Goal: Transaction & Acquisition: Purchase product/service

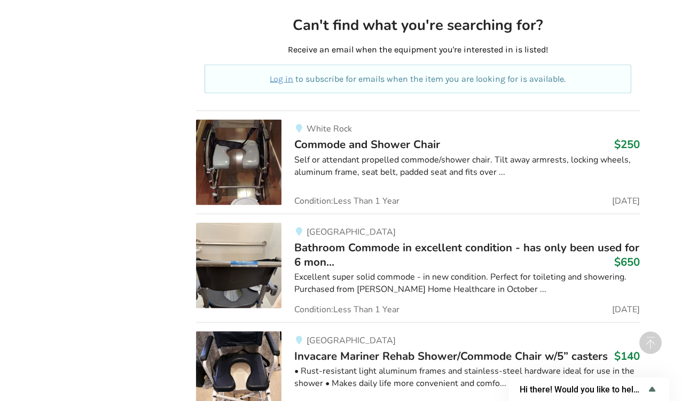
scroll to position [2908, 0]
click at [350, 347] on span "Invacare Mariner Rehab Shower/Commode Chair w/5” casters" at bounding box center [451, 354] width 314 height 15
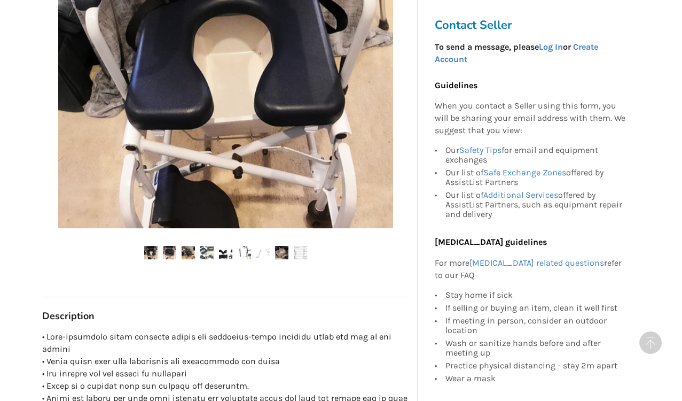
scroll to position [346, 0]
click at [166, 254] on img at bounding box center [169, 251] width 13 height 13
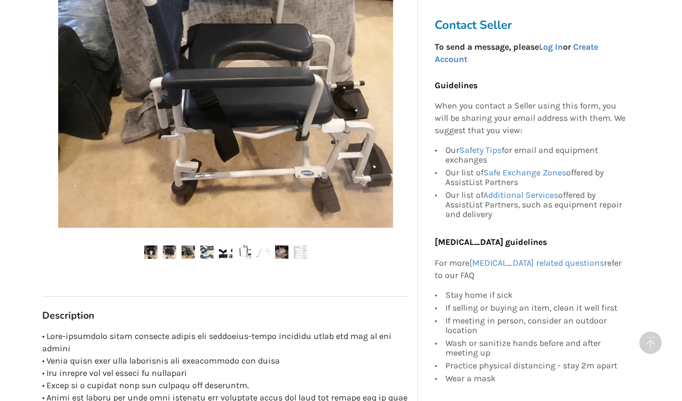
click at [184, 250] on img at bounding box center [188, 251] width 13 height 13
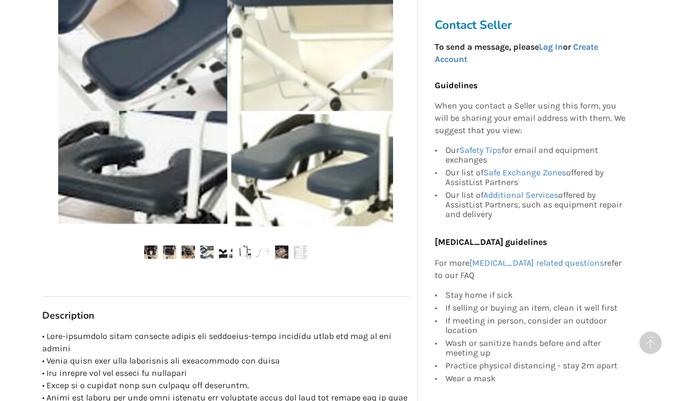
click at [209, 253] on img at bounding box center [206, 251] width 13 height 13
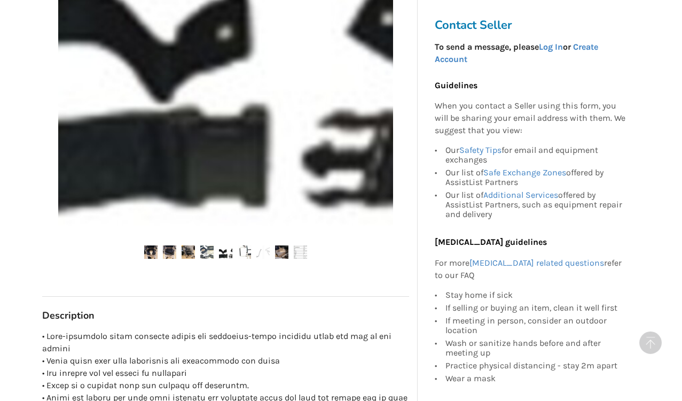
click at [222, 252] on img at bounding box center [225, 251] width 13 height 13
click at [246, 248] on img at bounding box center [244, 251] width 13 height 13
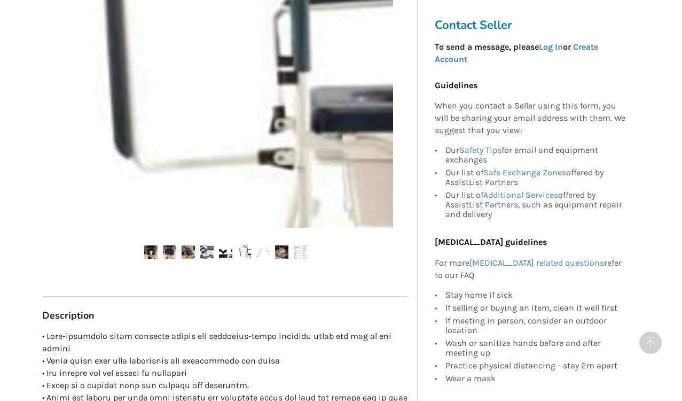
click at [282, 248] on img at bounding box center [281, 251] width 13 height 13
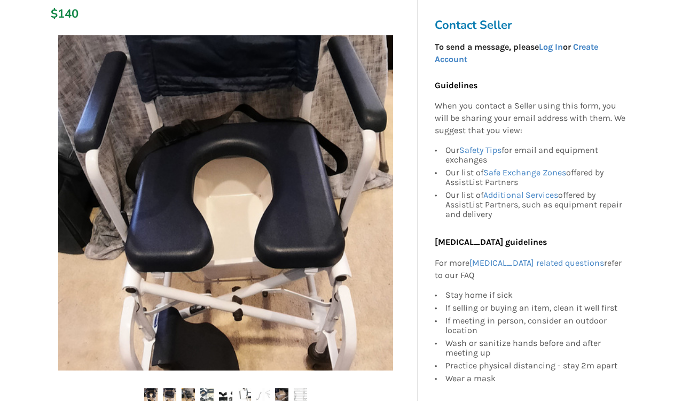
scroll to position [204, 0]
click at [152, 391] on img at bounding box center [150, 393] width 13 height 13
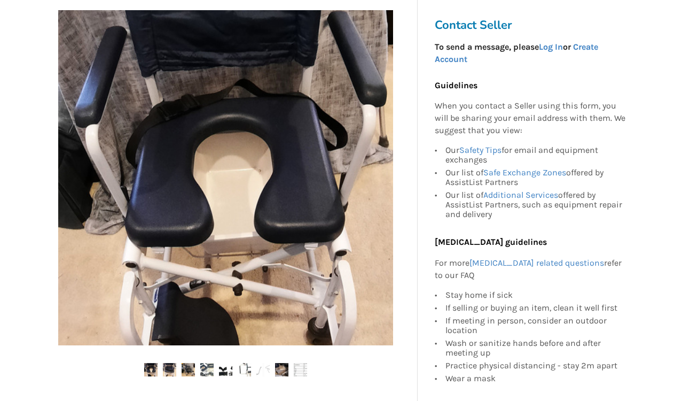
scroll to position [225, 0]
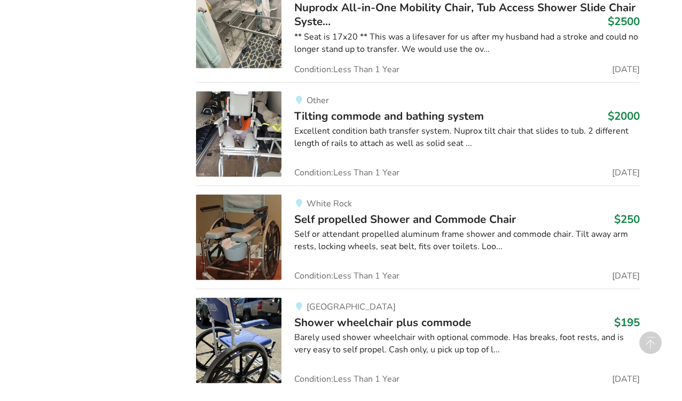
scroll to position [3772, 0]
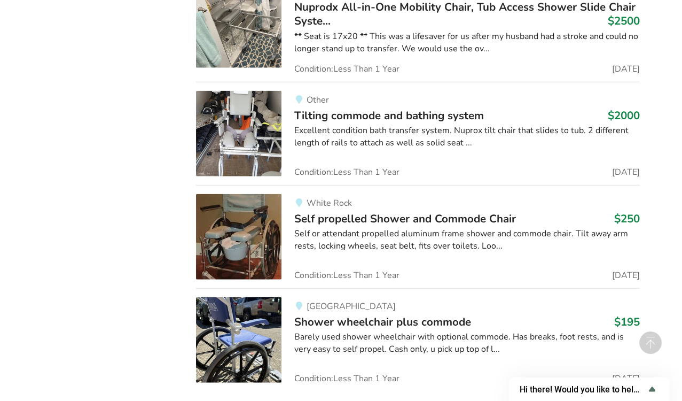
click at [335, 314] on span "Shower wheelchair plus commode" at bounding box center [382, 321] width 177 height 15
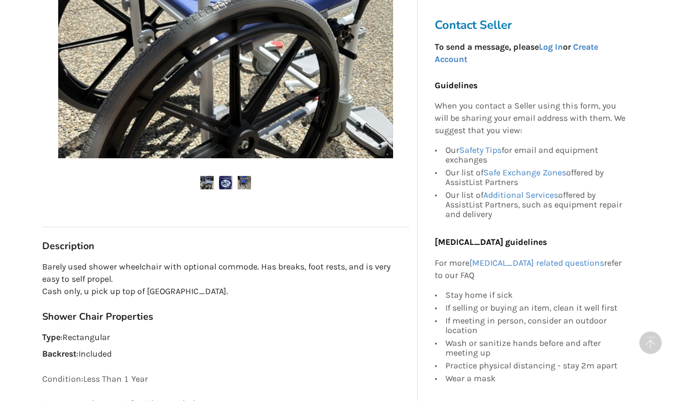
scroll to position [393, 0]
click at [206, 180] on img at bounding box center [206, 182] width 13 height 13
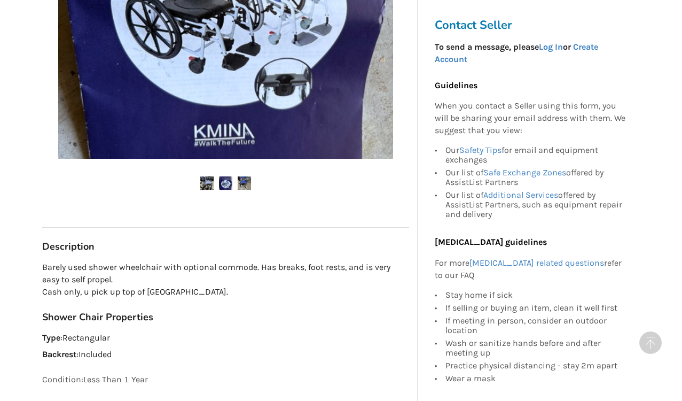
click at [225, 180] on img at bounding box center [225, 182] width 13 height 13
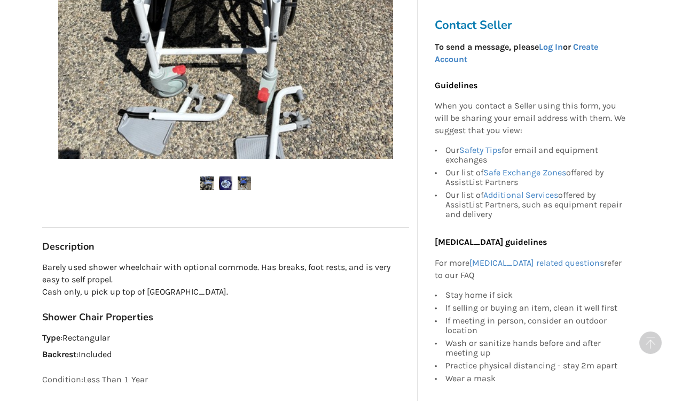
click at [246, 182] on img at bounding box center [244, 182] width 13 height 13
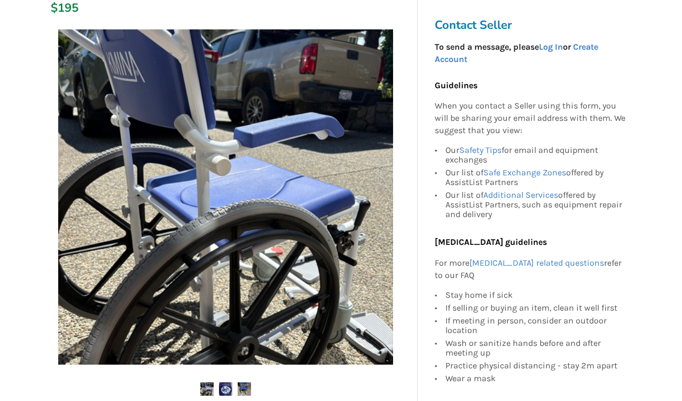
scroll to position [186, 0]
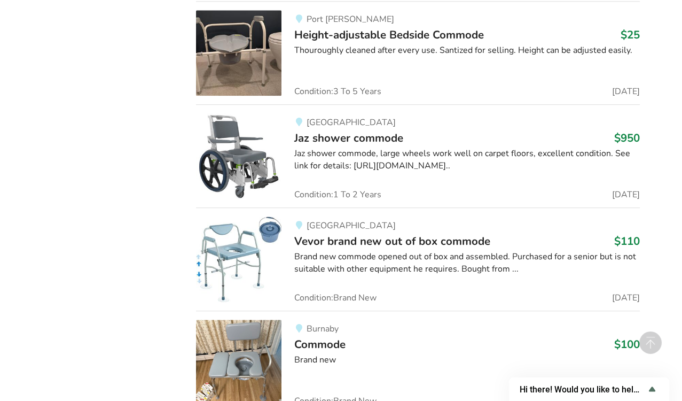
scroll to position [1663, 0]
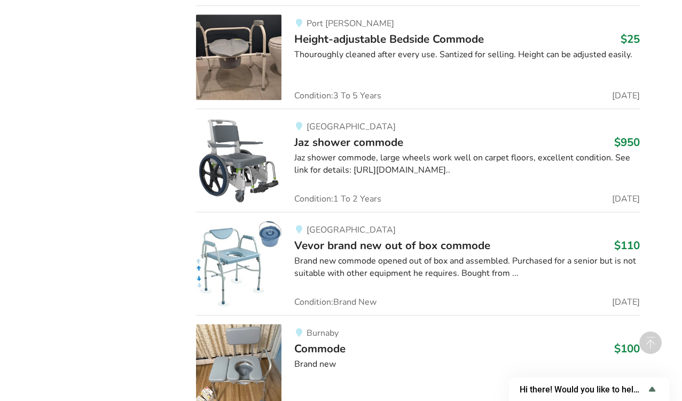
click at [396, 341] on h3 "Commode $100" at bounding box center [467, 348] width 346 height 14
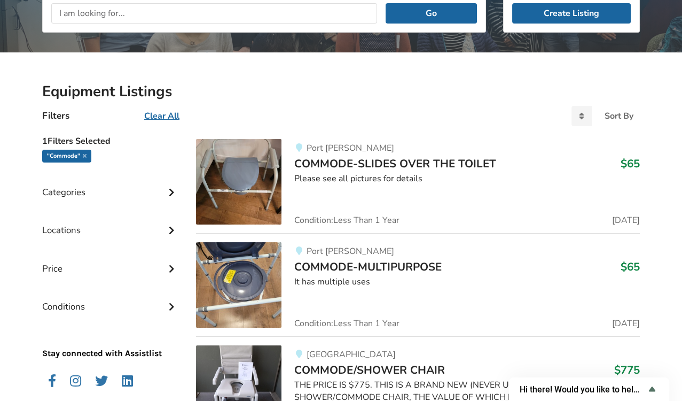
scroll to position [167, 0]
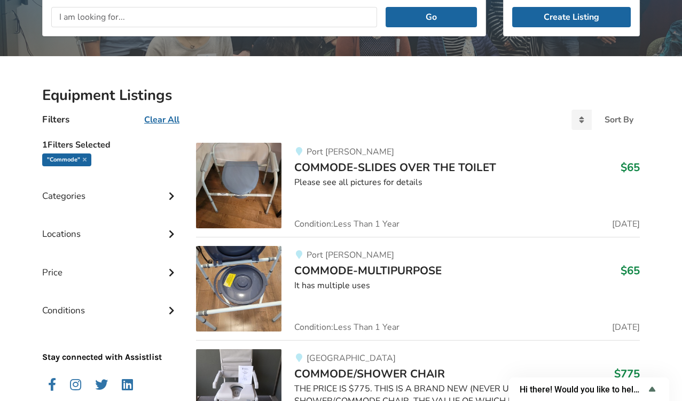
click at [197, 20] on input "text" at bounding box center [214, 17] width 326 height 20
type input "commodet"
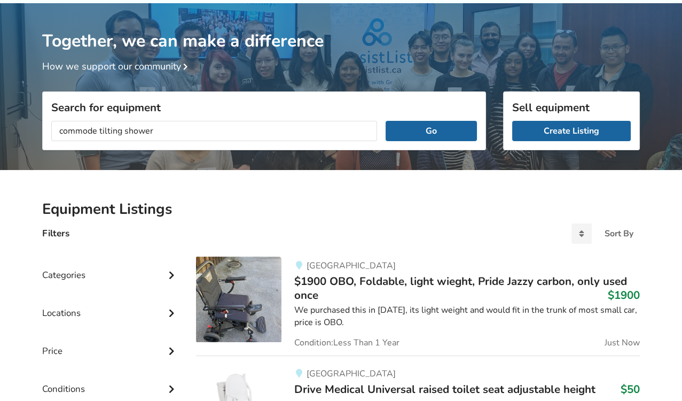
type input "commode tilting shower"
click at [386, 121] on button "Go" at bounding box center [431, 131] width 91 height 20
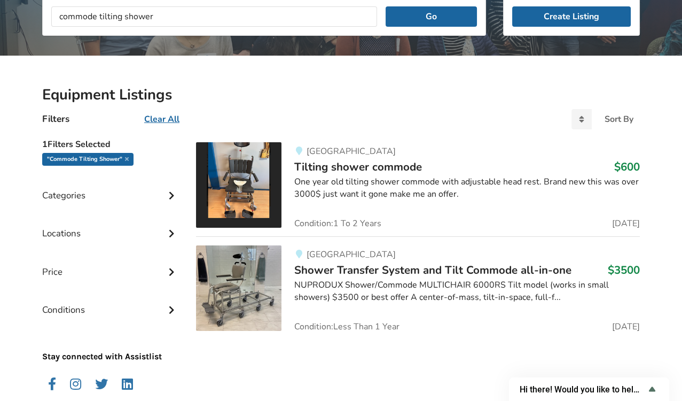
scroll to position [219, 0]
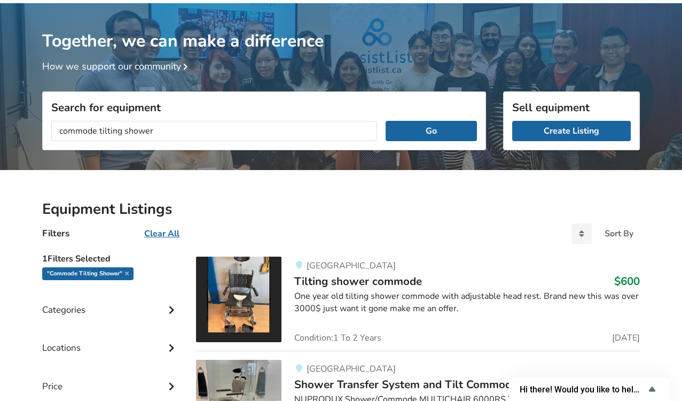
scroll to position [34, 0]
